Goal: Navigation & Orientation: Find specific page/section

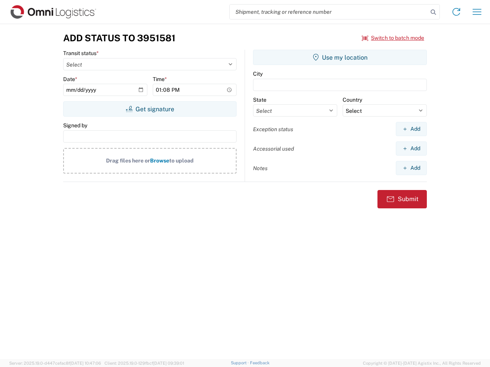
click at [329, 12] on input "search" at bounding box center [328, 12] width 198 height 15
click at [433, 12] on icon at bounding box center [433, 12] width 11 height 11
click at [456, 12] on icon at bounding box center [456, 12] width 12 height 12
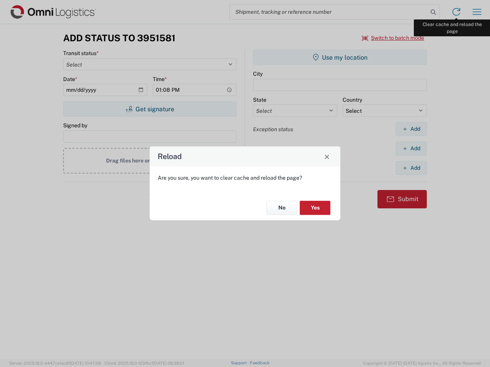
click at [477, 12] on div "Reload Are you sure, you want to clear cache and reload the page? No Yes" at bounding box center [245, 183] width 490 height 367
click at [393, 38] on div "Reload Are you sure, you want to clear cache and reload the page? No Yes" at bounding box center [245, 183] width 490 height 367
click at [150, 109] on div "Reload Are you sure, you want to clear cache and reload the page? No Yes" at bounding box center [245, 183] width 490 height 367
click at [340, 57] on div "Reload Are you sure, you want to clear cache and reload the page? No Yes" at bounding box center [245, 183] width 490 height 367
click at [411, 129] on div "Reload Are you sure, you want to clear cache and reload the page? No Yes" at bounding box center [245, 183] width 490 height 367
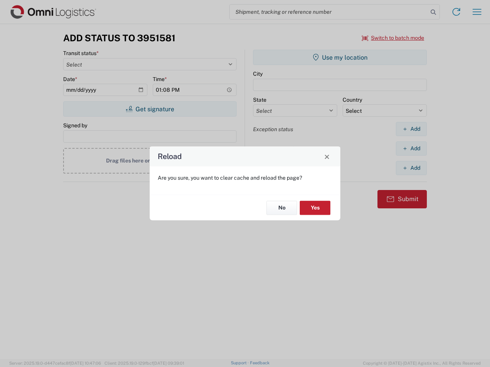
click at [411, 148] on div "Reload Are you sure, you want to clear cache and reload the page? No Yes" at bounding box center [245, 183] width 490 height 367
click at [411, 168] on div "Reload Are you sure, you want to clear cache and reload the page? No Yes" at bounding box center [245, 183] width 490 height 367
